Goal: Transaction & Acquisition: Download file/media

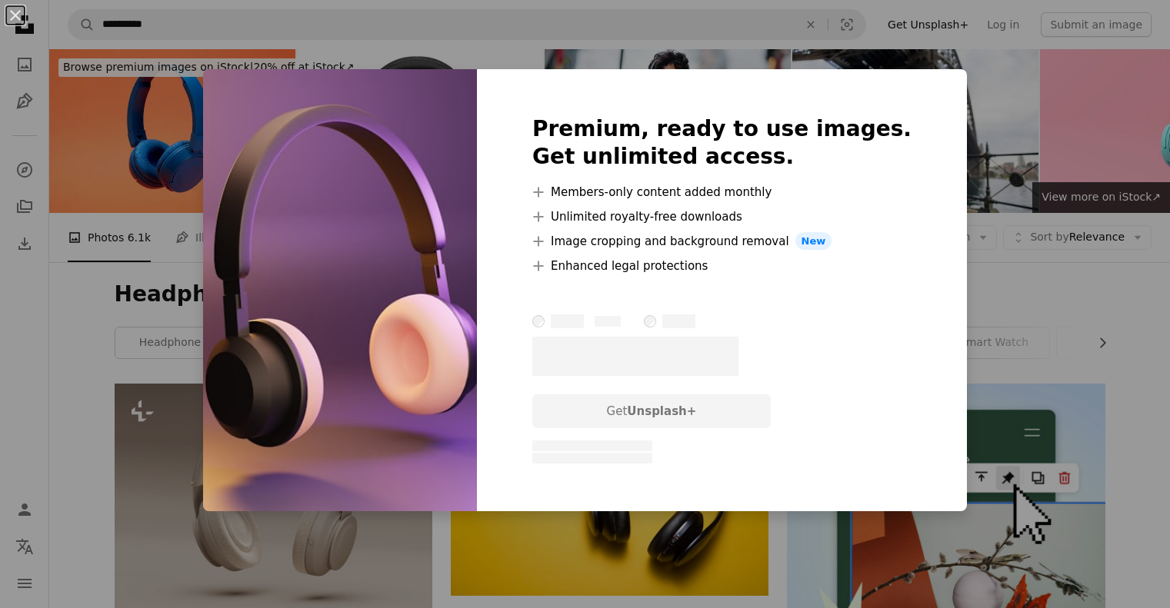
scroll to position [461, 0]
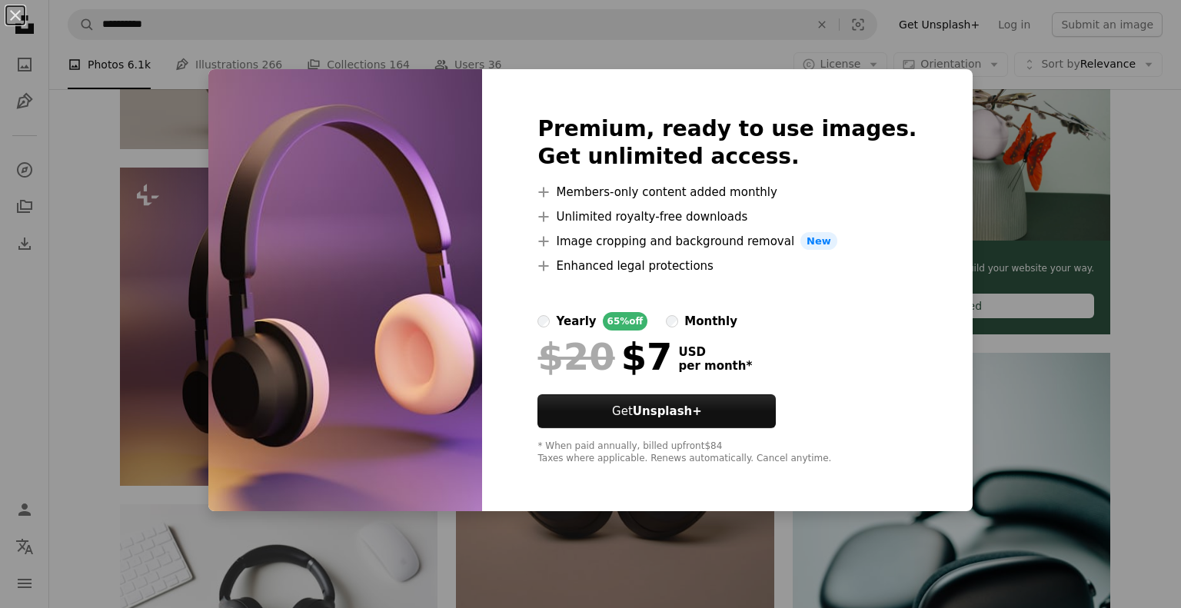
click at [1156, 213] on div "An X shape Premium, ready to use images. Get unlimited access. A plus sign Memb…" at bounding box center [590, 304] width 1181 height 608
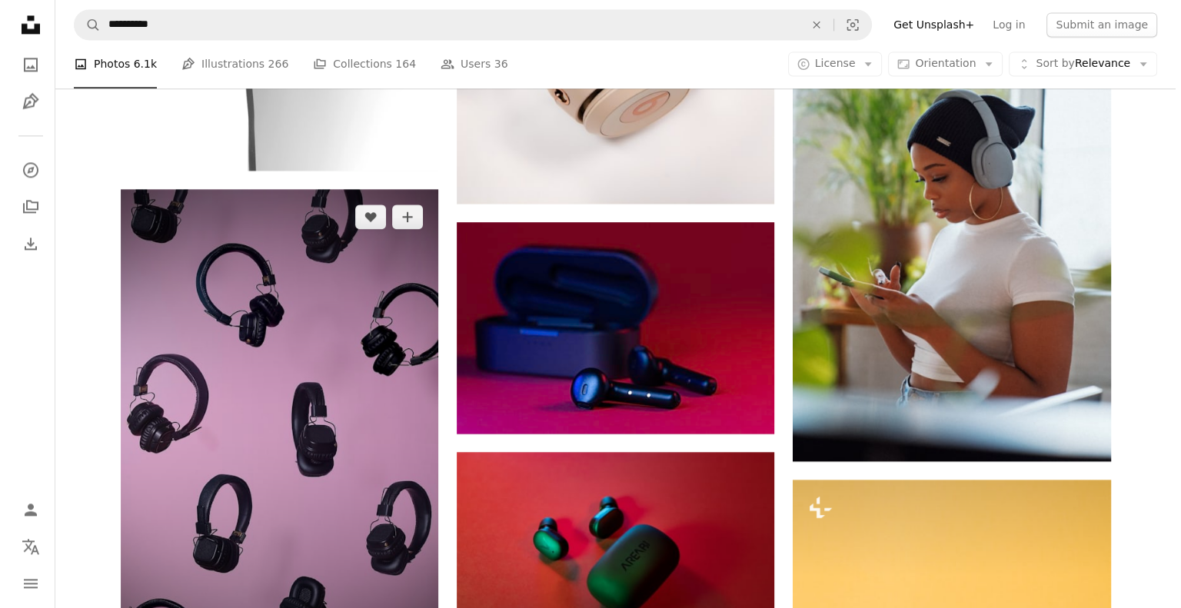
scroll to position [2475, 0]
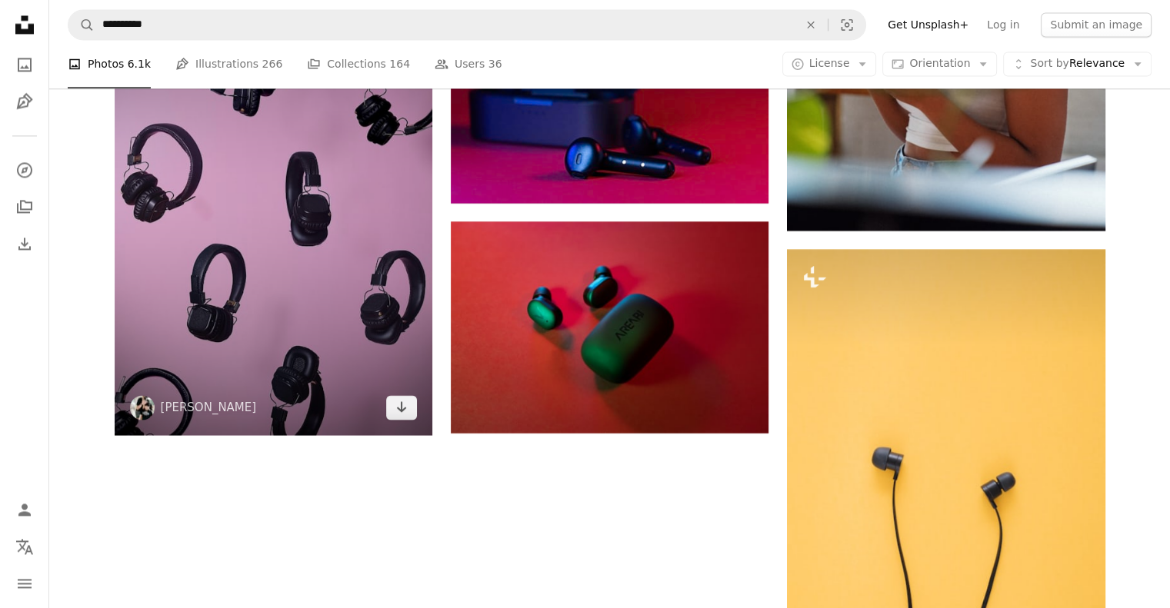
click at [280, 284] on img at bounding box center [274, 196] width 318 height 477
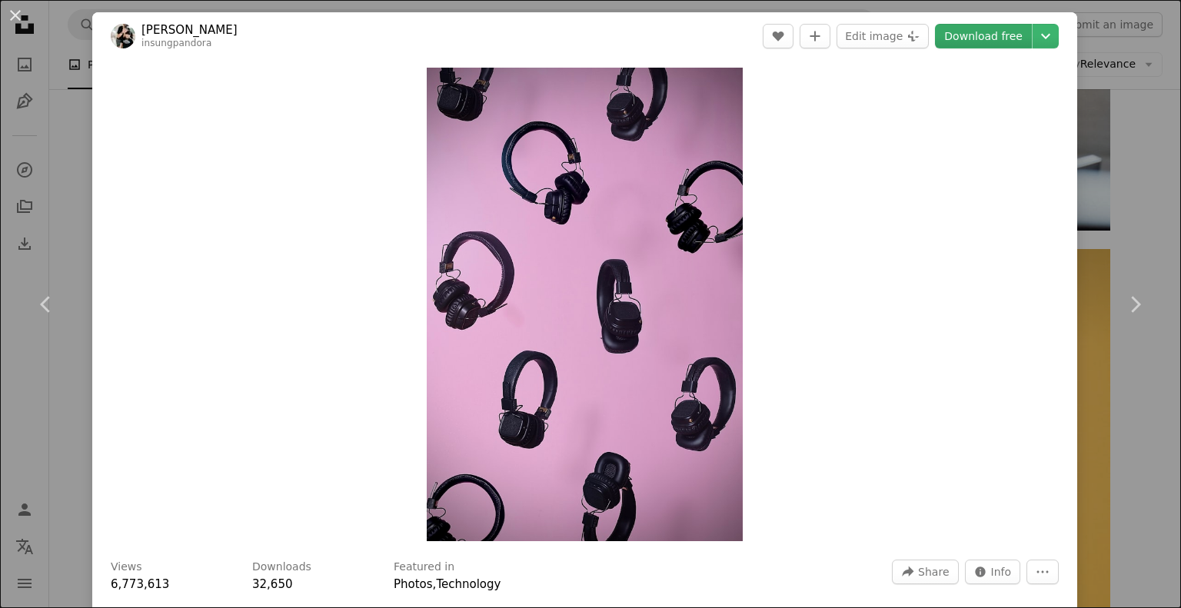
click at [1011, 38] on link "Download free" at bounding box center [983, 36] width 97 height 25
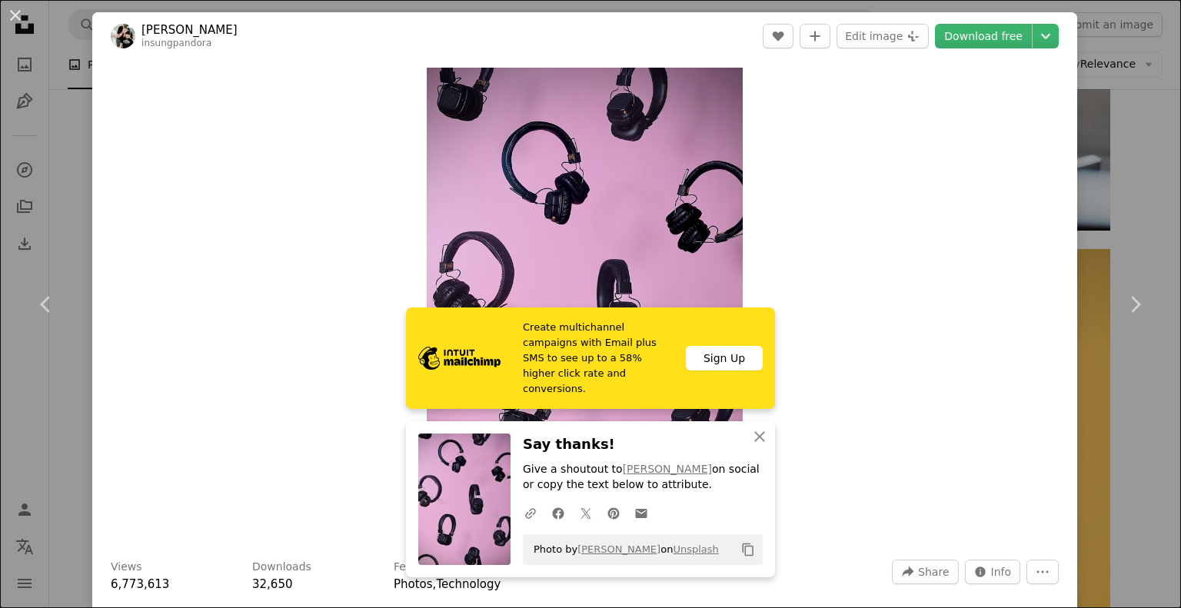
drag, startPoint x: 21, startPoint y: 22, endPoint x: 41, endPoint y: 25, distance: 20.1
click at [21, 22] on button "An X shape" at bounding box center [15, 15] width 18 height 18
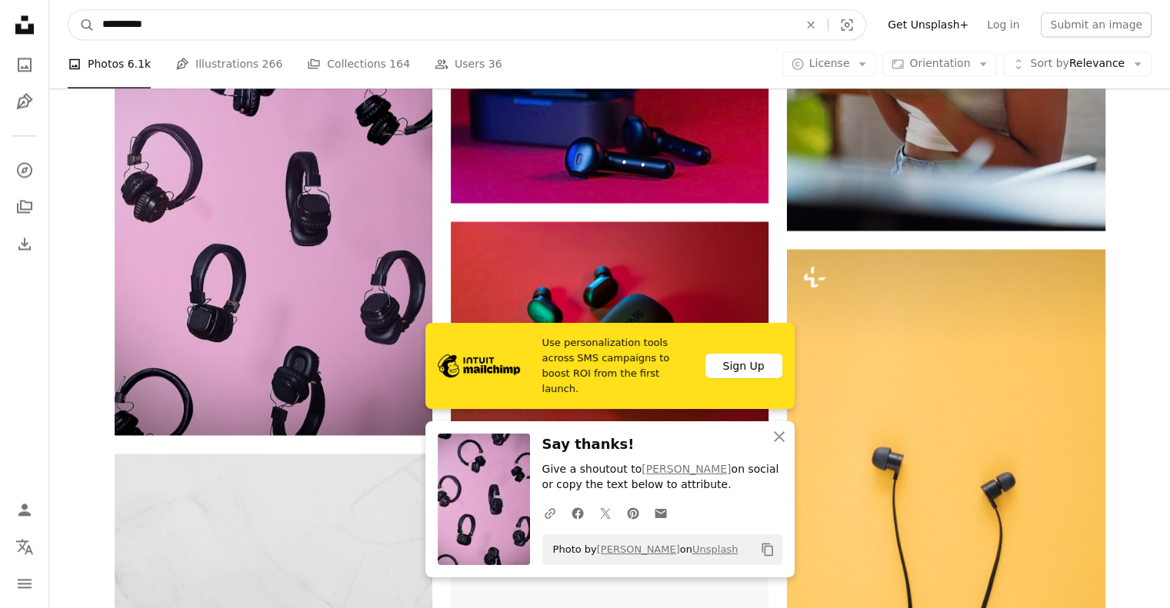
click at [105, 23] on input "**********" at bounding box center [444, 24] width 699 height 29
type input "**********"
click at [68, 10] on button "A magnifying glass" at bounding box center [81, 24] width 26 height 29
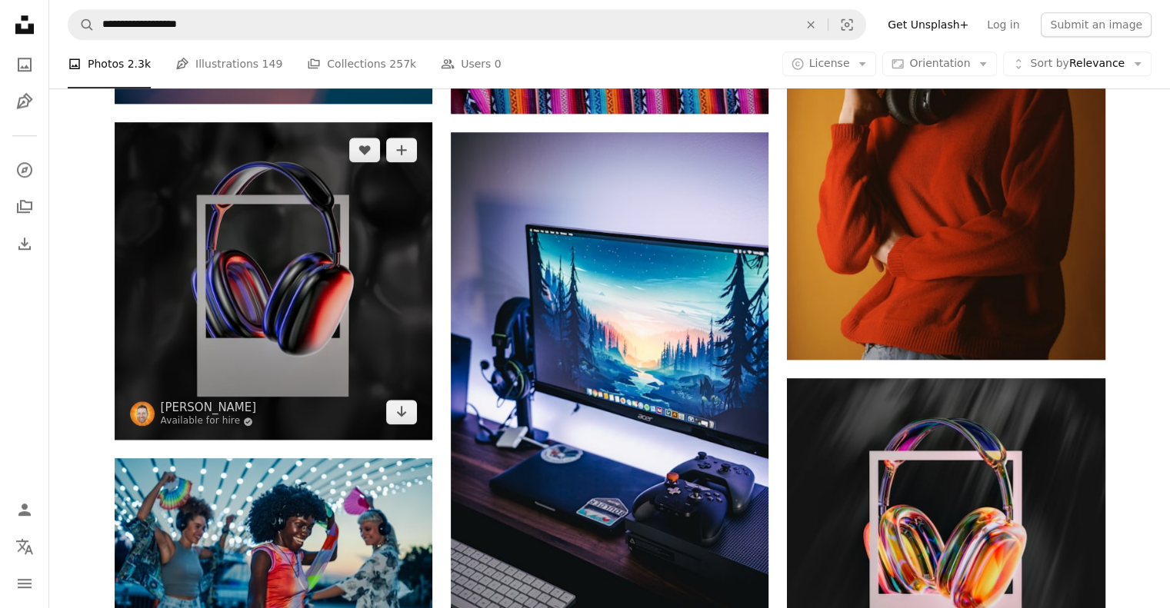
scroll to position [1307, 0]
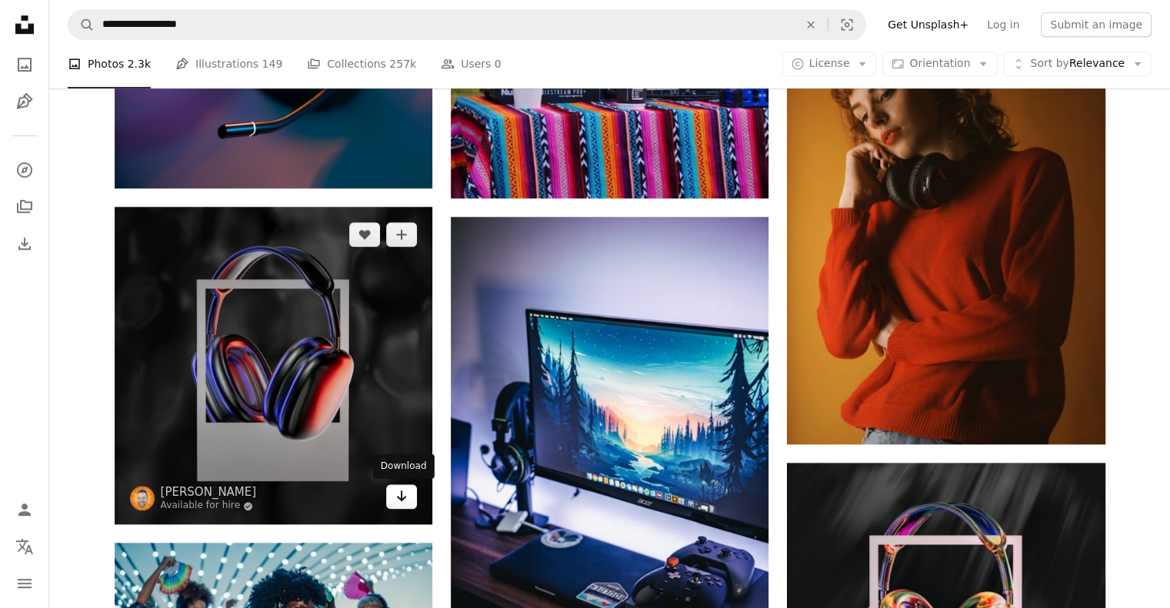
click at [403, 504] on icon "Arrow pointing down" at bounding box center [401, 496] width 12 height 18
